Goal: Contribute content

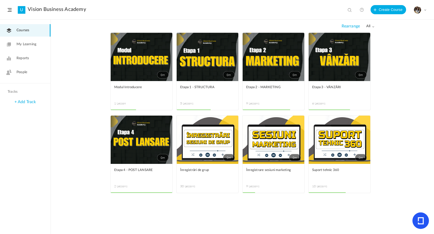
click at [0, 0] on span at bounding box center [0, 0] width 0 height 0
click at [0, 0] on link "Edit" at bounding box center [0, 0] width 0 height 0
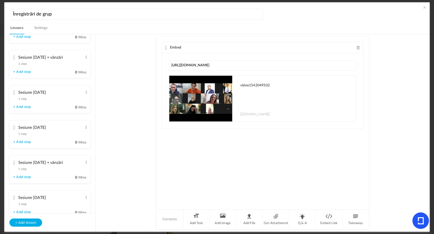
scroll to position [914, 0]
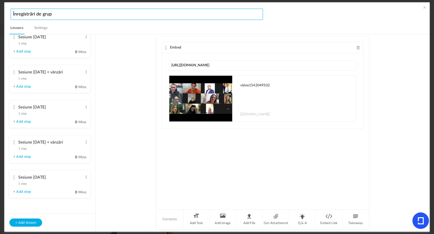
click at [60, 14] on input "Înregistrări de grup" at bounding box center [137, 14] width 252 height 11
click at [424, 9] on span at bounding box center [424, 7] width 5 height 5
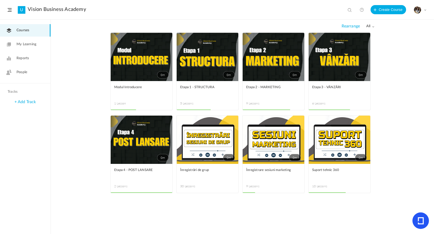
click at [0, 0] on span at bounding box center [0, 0] width 0 height 0
click at [239, 112] on au-course-card "0m Edit Delete Move to draft Remove Progress Etapa 1 - STRUCTURA 5 Lessons This…" at bounding box center [209, 114] width 66 height 4
click at [0, 0] on span at bounding box center [0, 0] width 0 height 0
click at [0, 0] on link "Edit" at bounding box center [0, 0] width 0 height 0
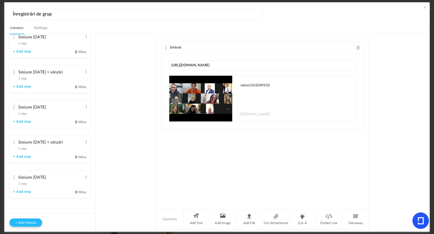
click at [28, 221] on button "+ Add lesson" at bounding box center [25, 222] width 33 height 8
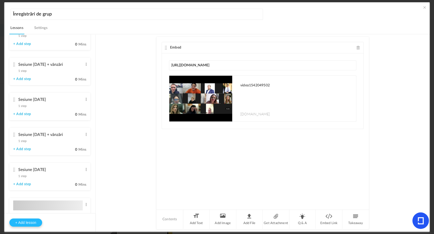
type input "Lesson 31"
type input "0"
type input "Step 1"
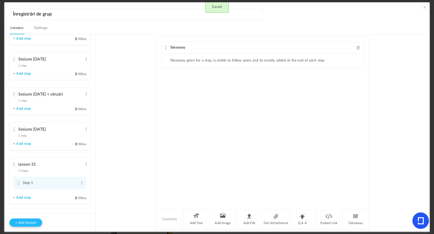
scroll to position [949, 0]
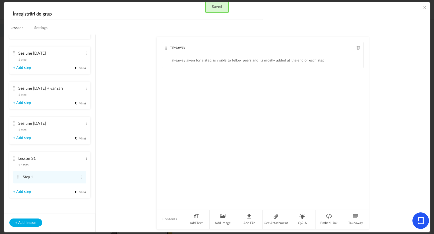
click at [85, 159] on span at bounding box center [86, 158] width 4 height 5
click at [79, 165] on link "Edit" at bounding box center [78, 166] width 20 height 6
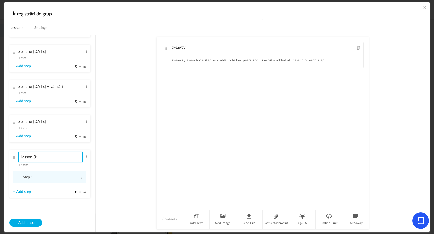
click at [61, 159] on input "Lesson 31" at bounding box center [50, 157] width 64 height 10
type input "Sesiune [DATE]"
click at [80, 179] on span at bounding box center [82, 176] width 4 height 5
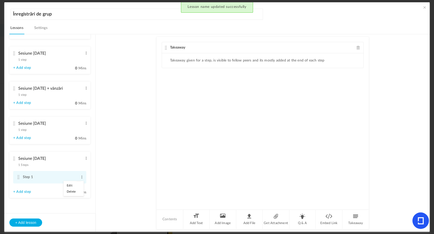
click at [72, 185] on link "Edit" at bounding box center [74, 185] width 20 height 6
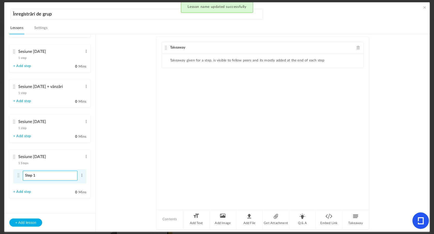
click at [67, 179] on input "Step 1" at bounding box center [50, 176] width 55 height 10
type input "Înregistrare de grup"
click at [90, 156] on ul "Sesiune [DATE] + vânzări 1 step Edit Delete Înregistrare grup + vânzări Edit De…" at bounding box center [49, 124] width 91 height 178
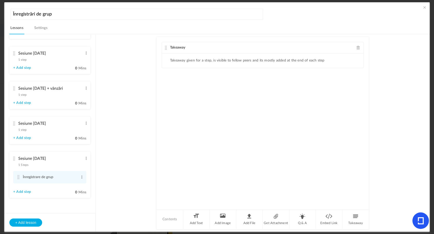
click at [357, 47] on span at bounding box center [359, 48] width 4 height 4
click at [325, 220] on li "Embed Link" at bounding box center [329, 219] width 27 height 19
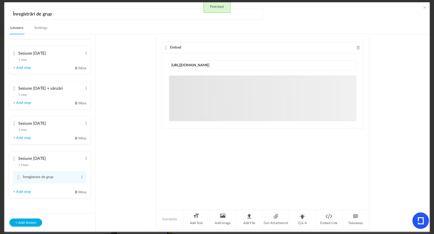
type input "[URL][DOMAIN_NAME]"
click at [389, 104] on au-course-substep "Embed [URL][DOMAIN_NAME] [DOMAIN_NAME] Sorry! The content that you are looking …" at bounding box center [263, 132] width 322 height 197
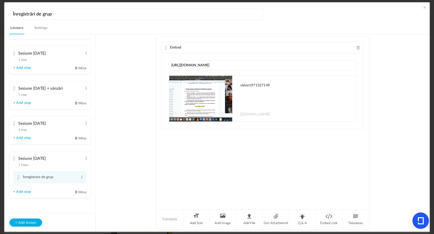
click at [424, 7] on span at bounding box center [424, 7] width 5 height 5
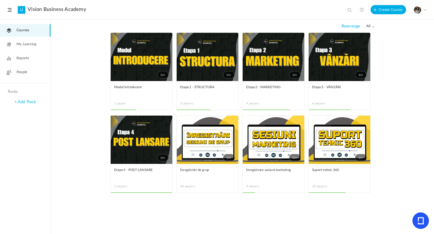
click at [207, 149] on link "0m" at bounding box center [208, 139] width 62 height 48
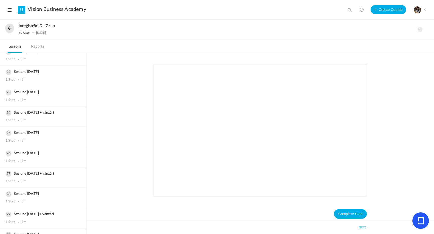
scroll to position [461, 0]
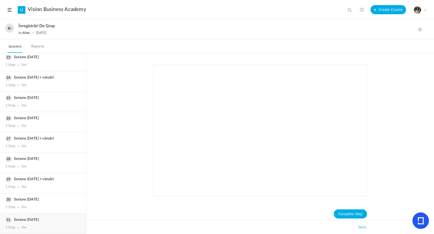
click at [35, 222] on div "Sesiune [DATE] 1 Step 0m" at bounding box center [43, 223] width 86 height 20
click at [254, 45] on nav "Lessons Reports" at bounding box center [217, 45] width 434 height 13
